Goal: Task Accomplishment & Management: Manage account settings

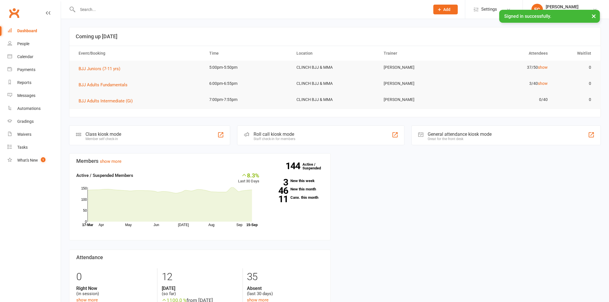
click at [139, 10] on input "text" at bounding box center [251, 9] width 350 height 8
paste input "[PERSON_NAME]"
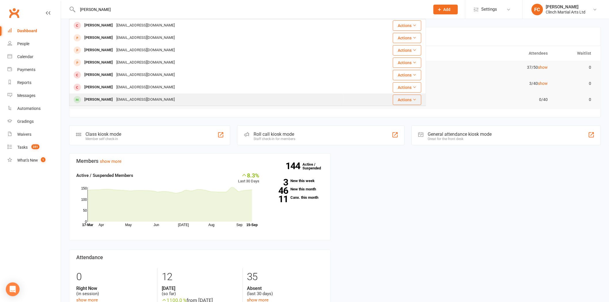
type input "[PERSON_NAME]"
click at [124, 99] on div "[EMAIL_ADDRESS][DOMAIN_NAME]" at bounding box center [145, 99] width 62 height 8
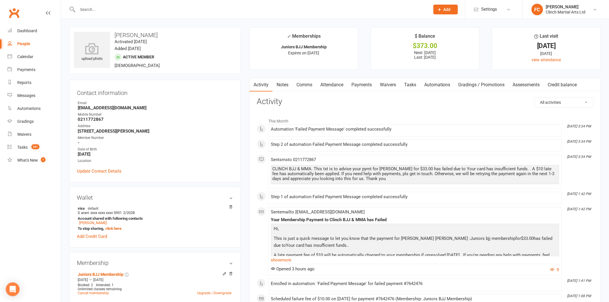
click at [366, 85] on link "Payments" at bounding box center [361, 84] width 28 height 13
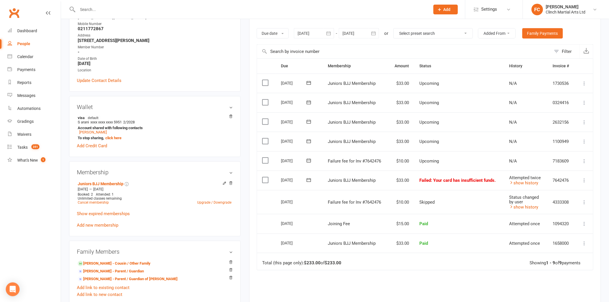
scroll to position [96, 0]
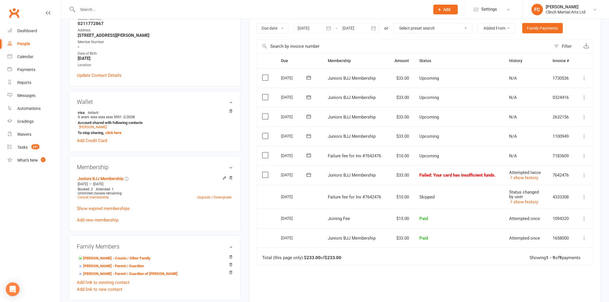
click at [271, 205] on td "Select this" at bounding box center [266, 197] width 19 height 24
click at [307, 156] on icon at bounding box center [309, 155] width 4 height 4
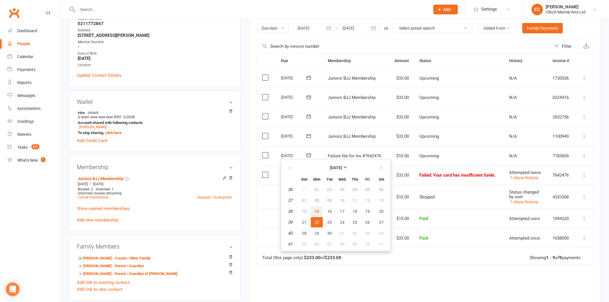
click at [316, 212] on span "15" at bounding box center [316, 211] width 5 height 5
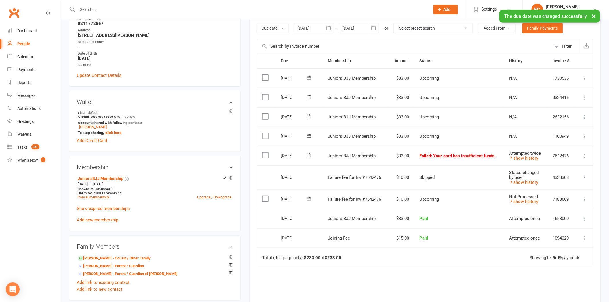
click at [265, 200] on label at bounding box center [266, 199] width 8 height 6
click at [265, 196] on input "checkbox" at bounding box center [264, 196] width 4 height 0
drag, startPoint x: 571, startPoint y: 288, endPoint x: 566, endPoint y: 279, distance: 10.7
click at [571, 289] on button "Change status" at bounding box center [577, 289] width 45 height 12
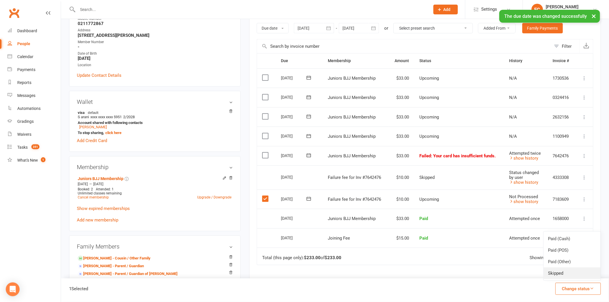
click at [562, 273] on link "Skipped" at bounding box center [571, 273] width 57 height 12
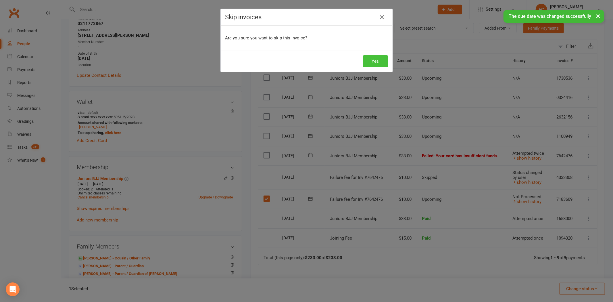
click at [370, 60] on button "Yes" at bounding box center [375, 61] width 25 height 12
